Goal: Transaction & Acquisition: Purchase product/service

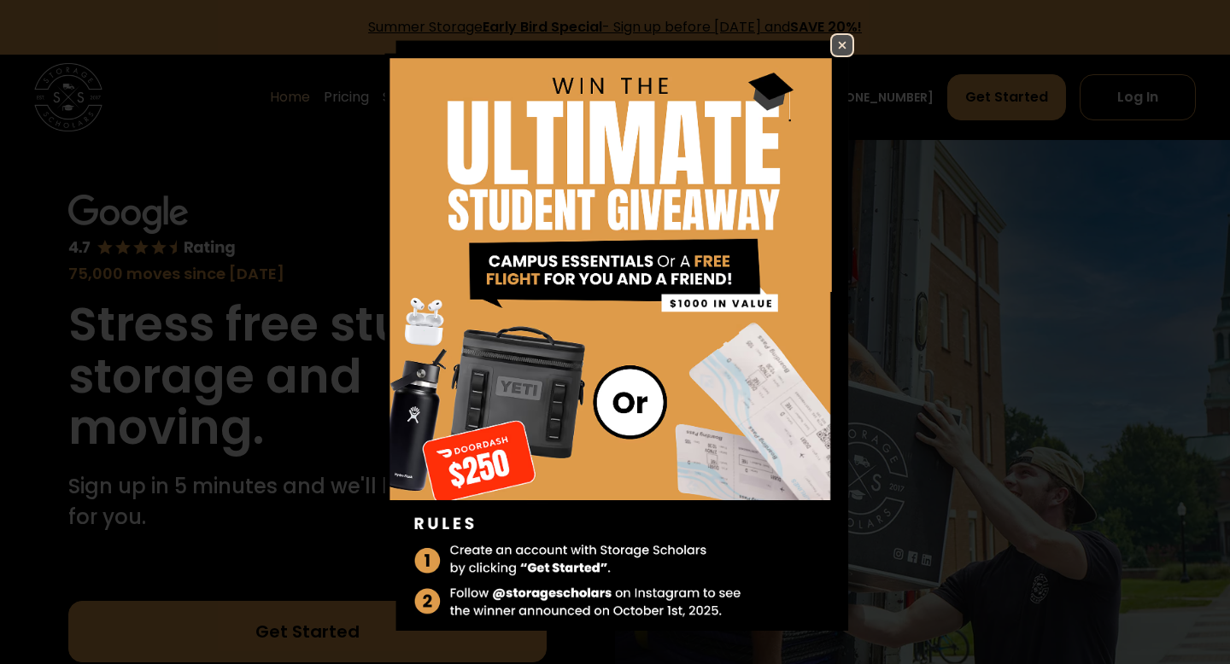
click at [853, 39] on link at bounding box center [842, 45] width 24 height 24
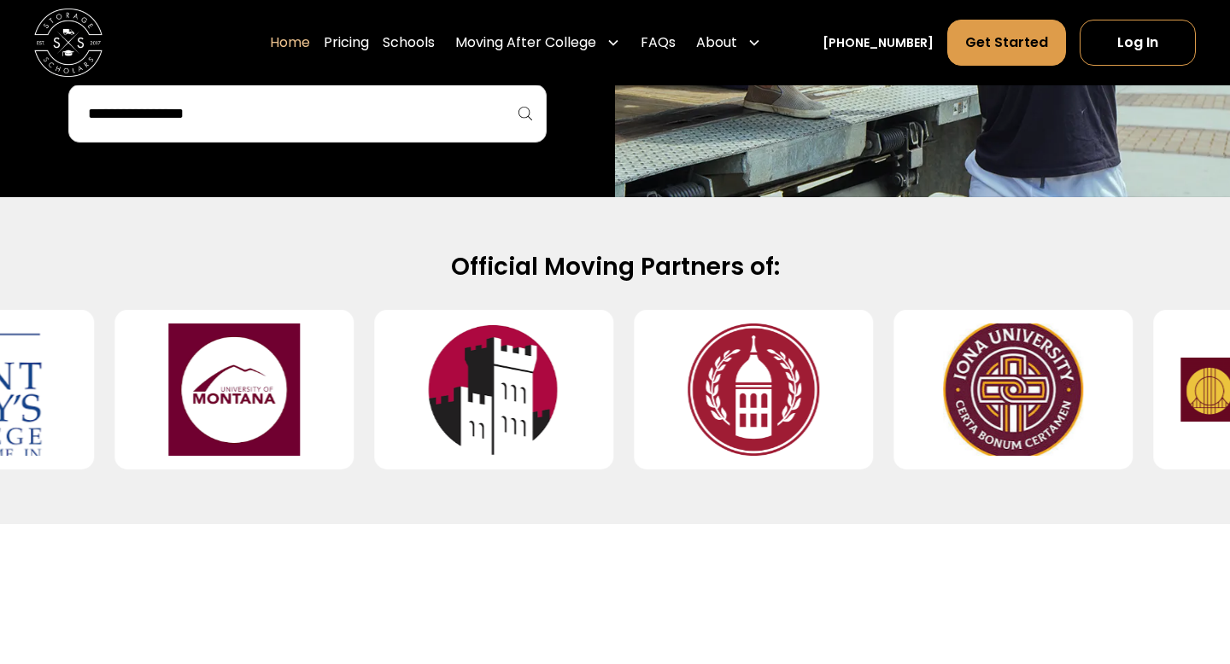
scroll to position [975, 0]
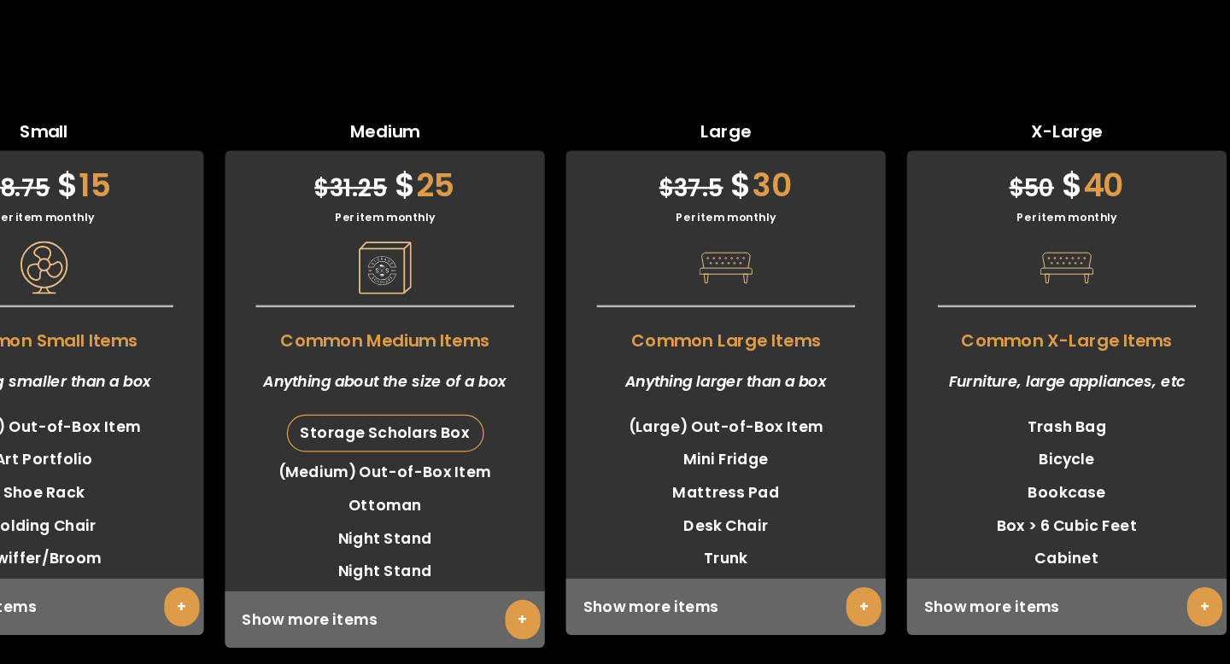
scroll to position [4180, 0]
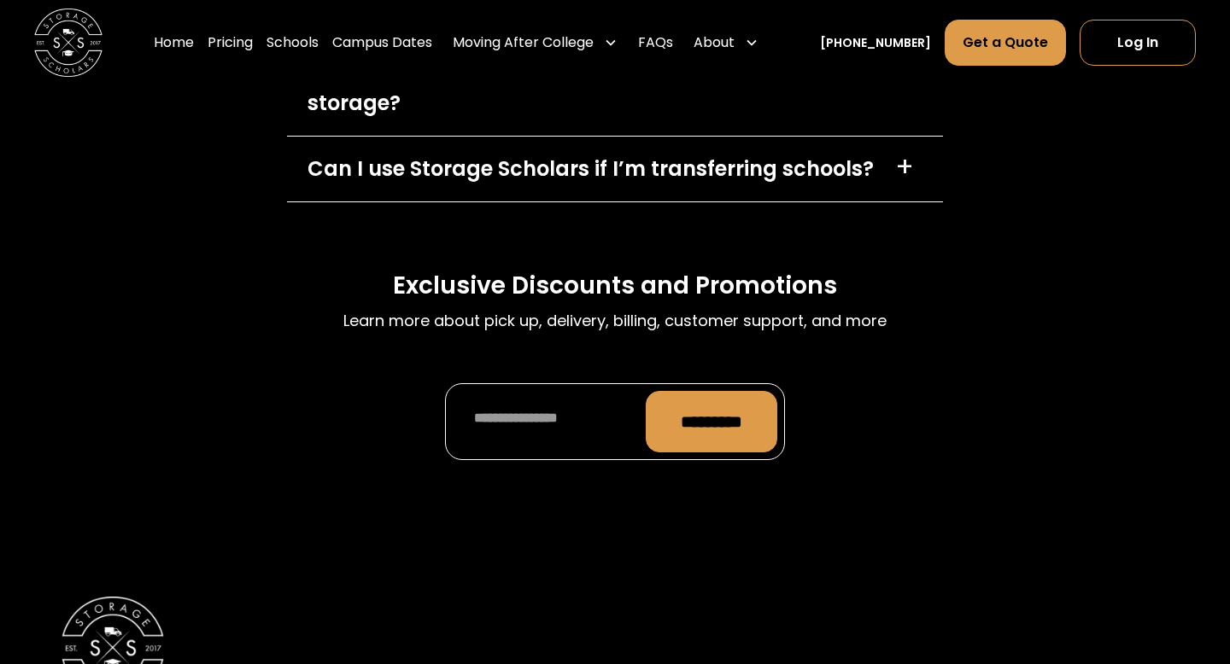
scroll to position [8000, 0]
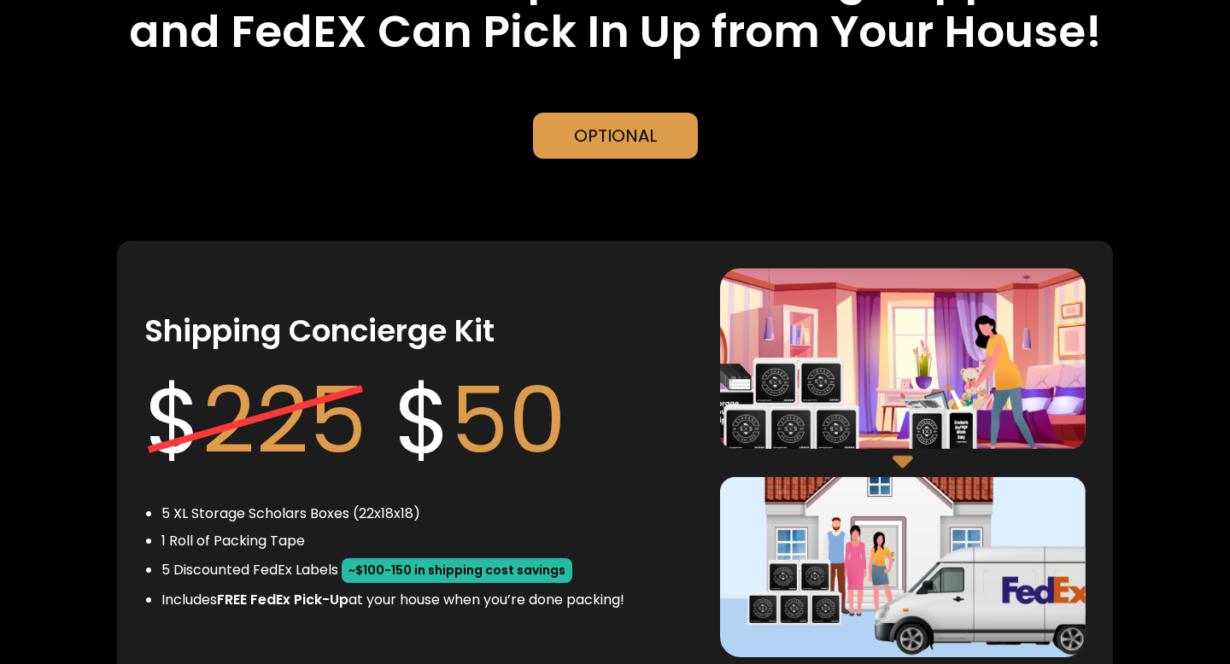
scroll to position [2997, 0]
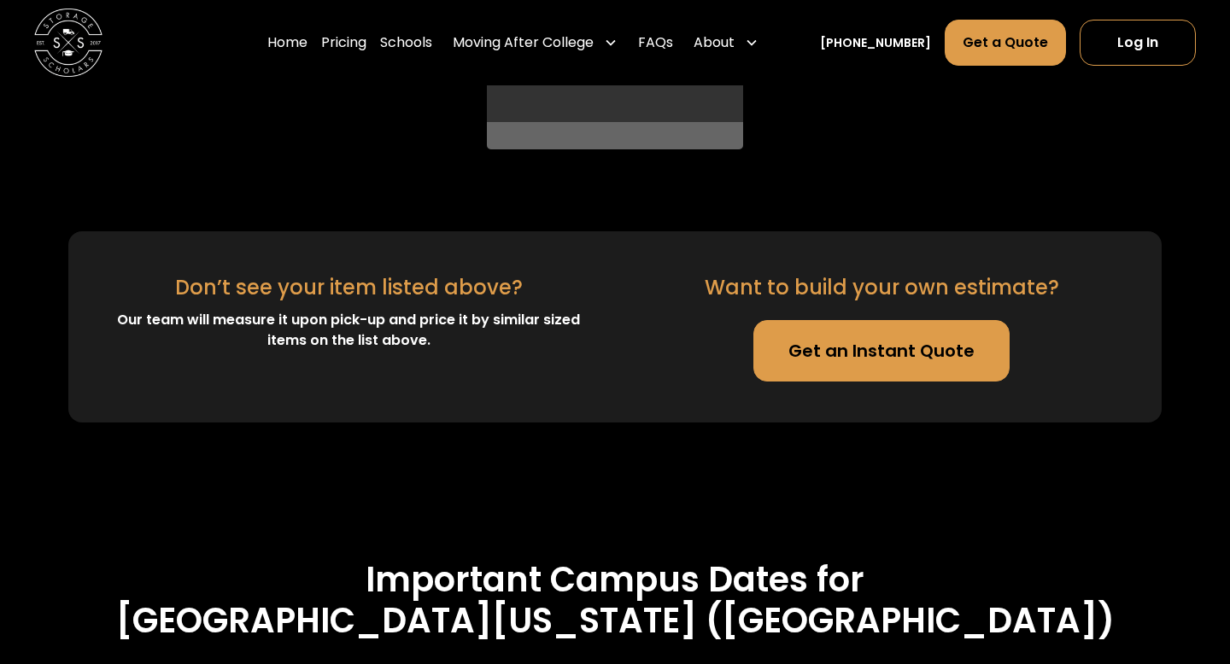
scroll to position [5074, 0]
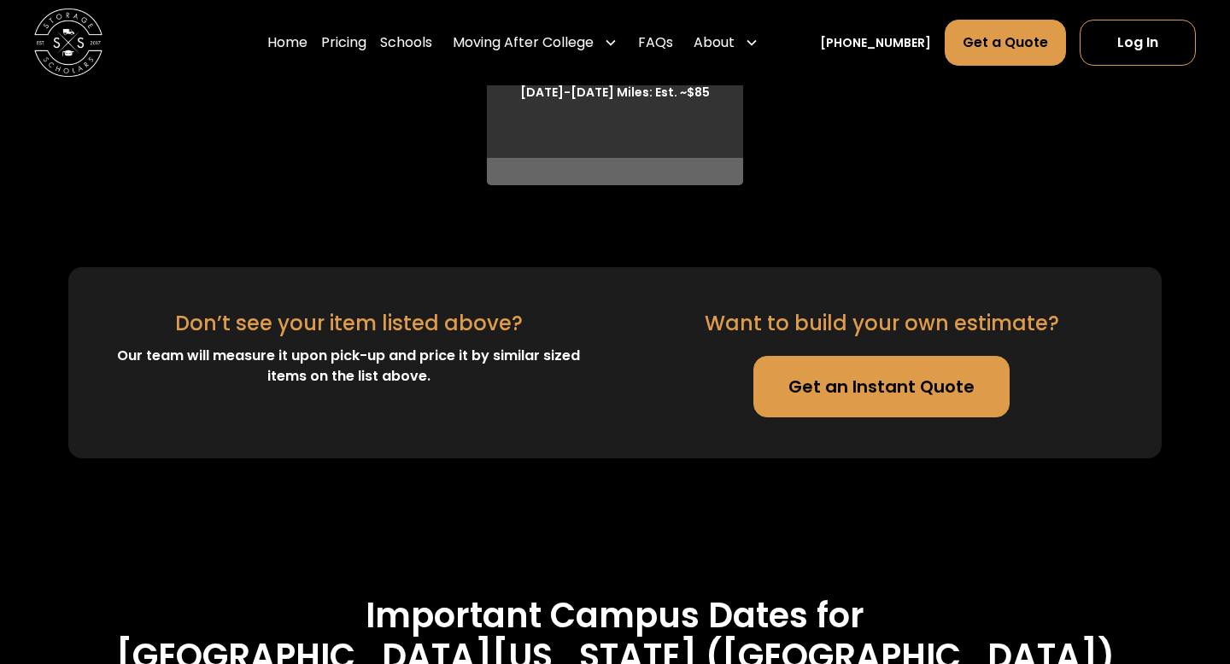
click at [863, 374] on link "Get an Instant Quote" at bounding box center [881, 386] width 256 height 61
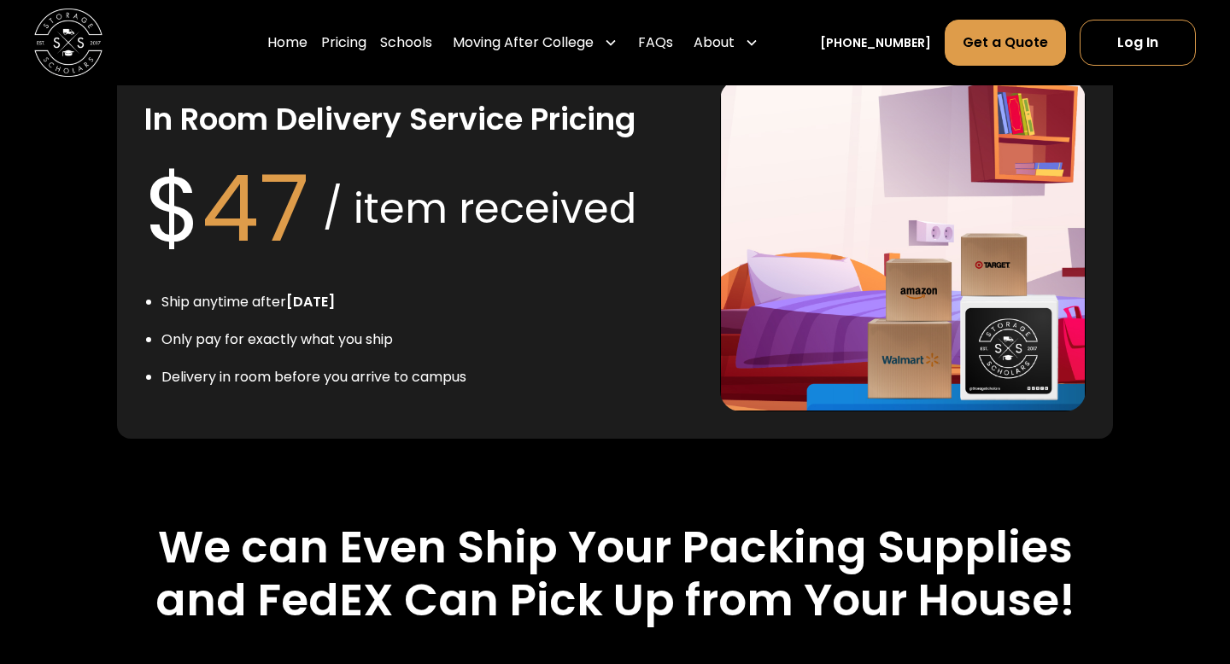
scroll to position [2987, 0]
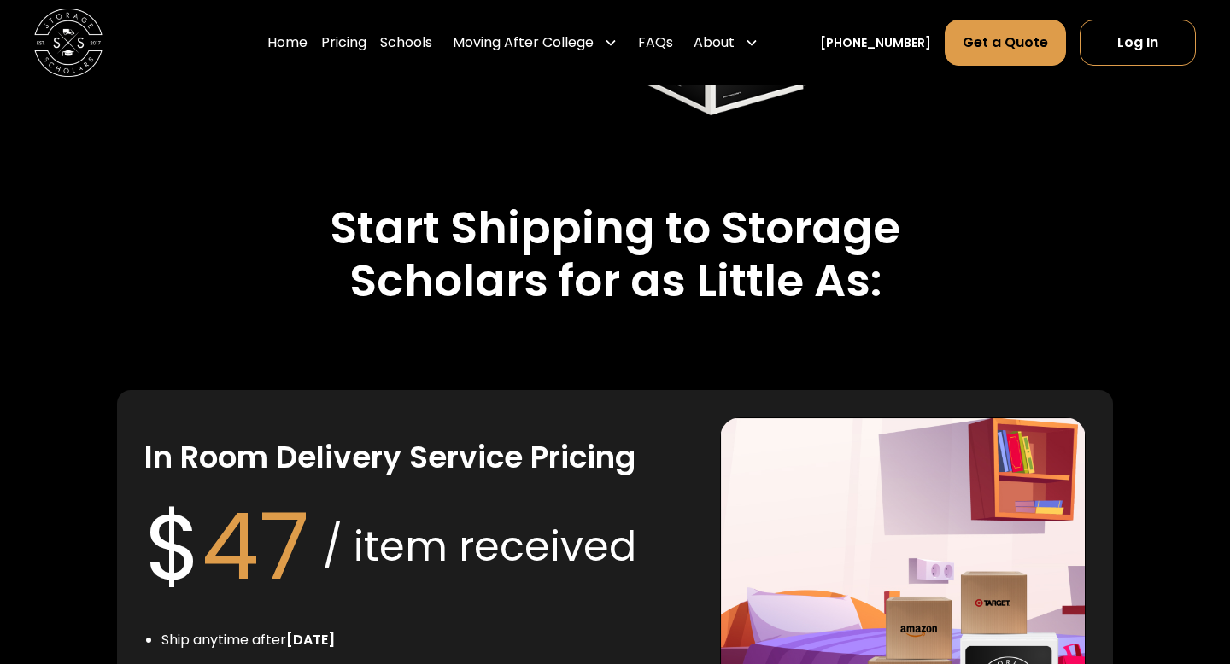
click at [421, 454] on h3 "In Room Delivery Service Pricing" at bounding box center [389, 458] width 491 height 40
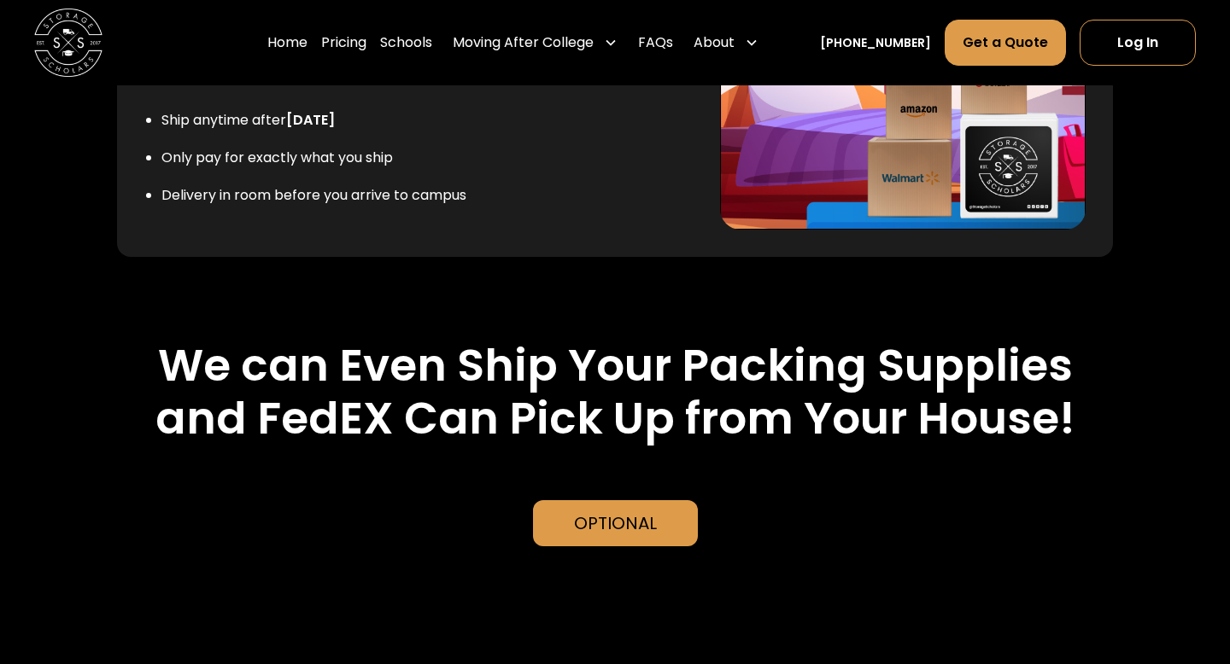
scroll to position [3490, 0]
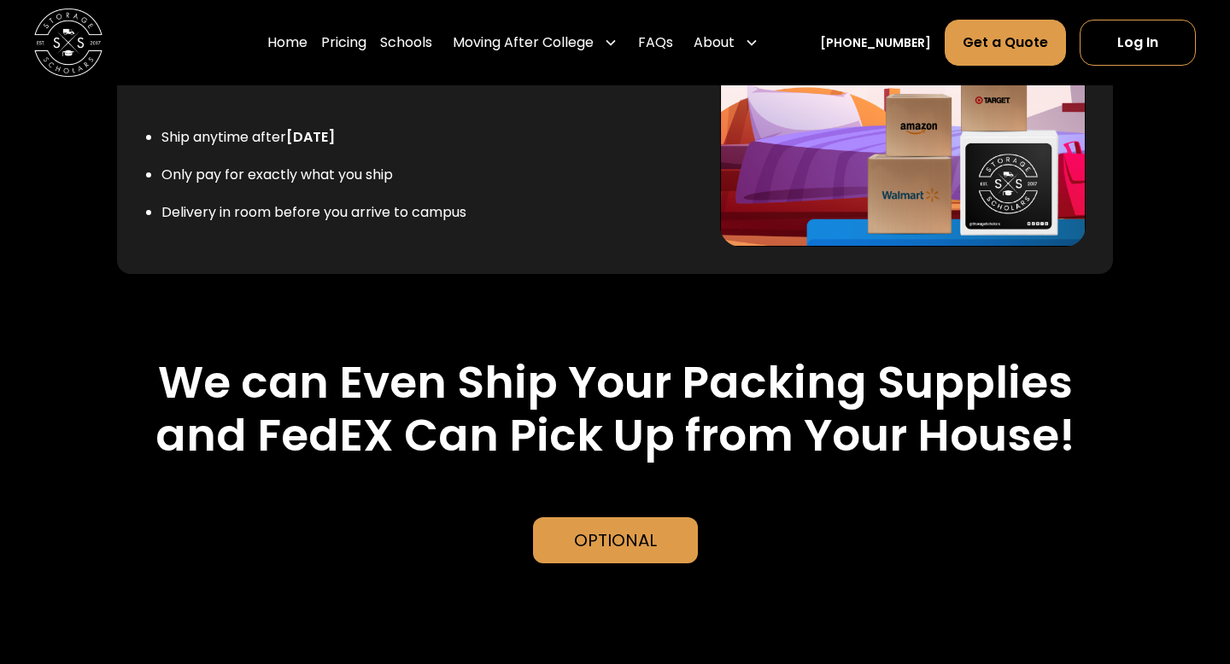
click at [237, 175] on li "Only pay for exactly what you ship" at bounding box center [313, 175] width 305 height 20
click at [237, 176] on li "Only pay for exactly what you ship" at bounding box center [313, 175] width 305 height 20
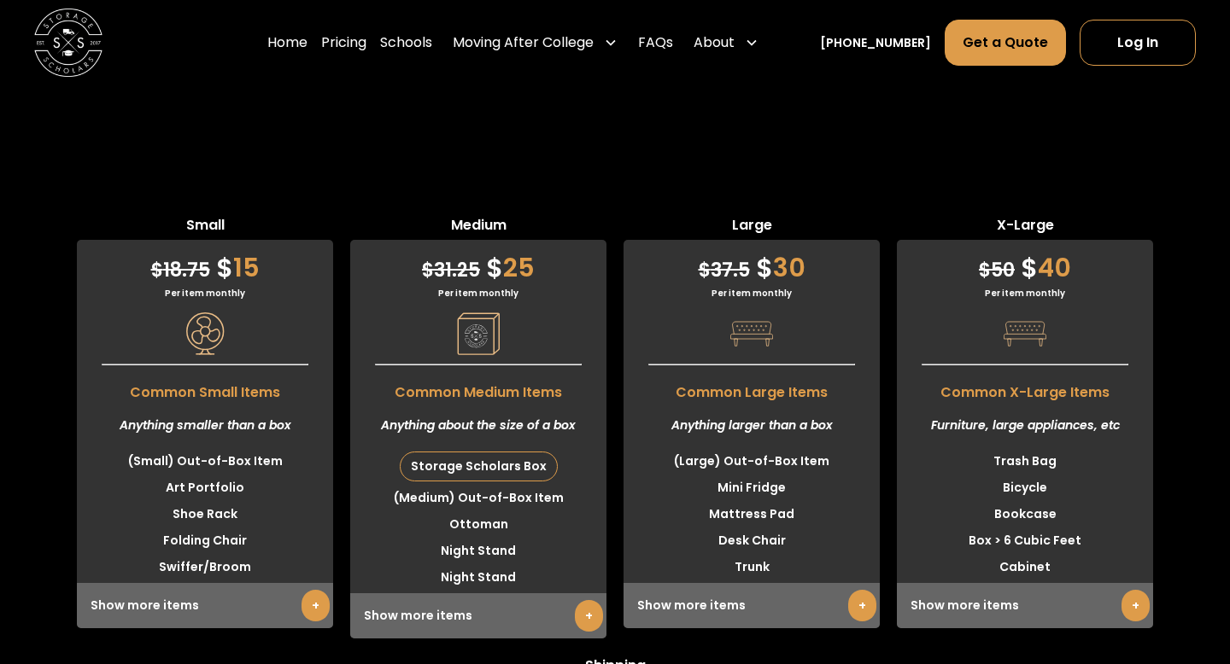
scroll to position [4201, 0]
